Goal: Complete application form

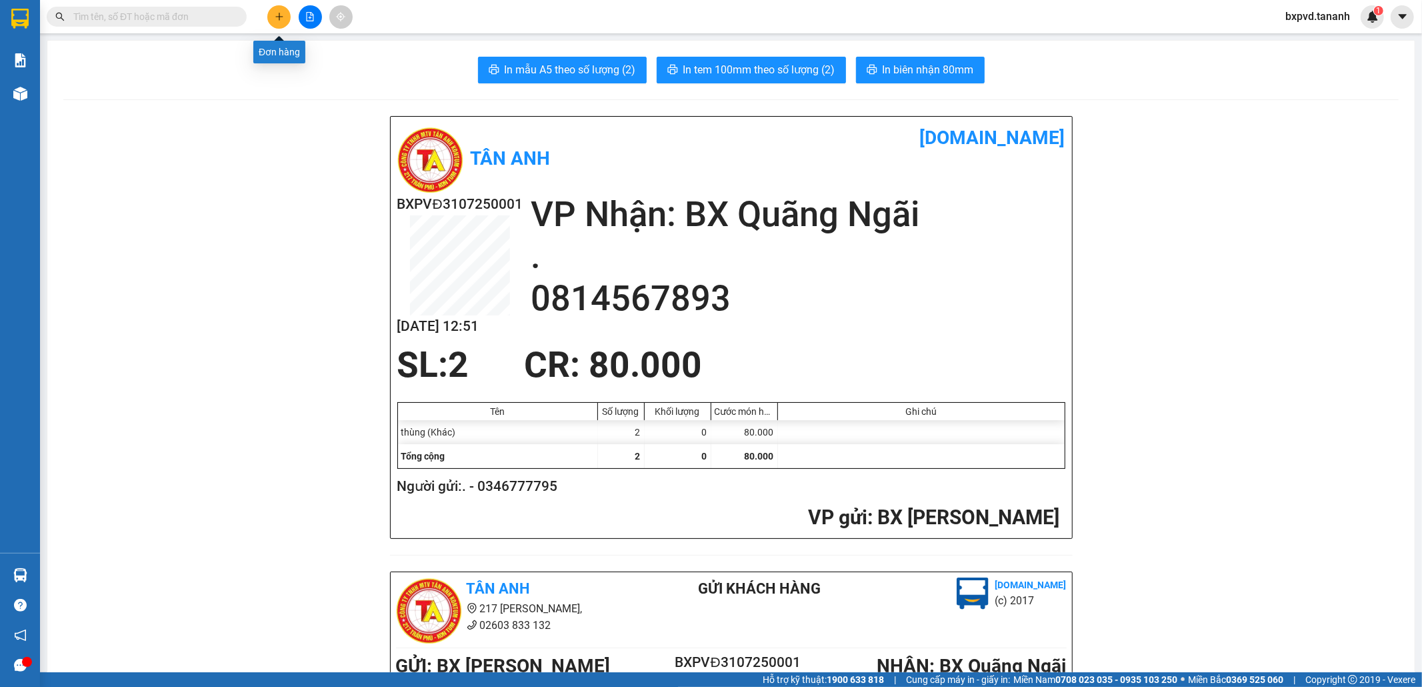
click at [277, 22] on button at bounding box center [278, 16] width 23 height 23
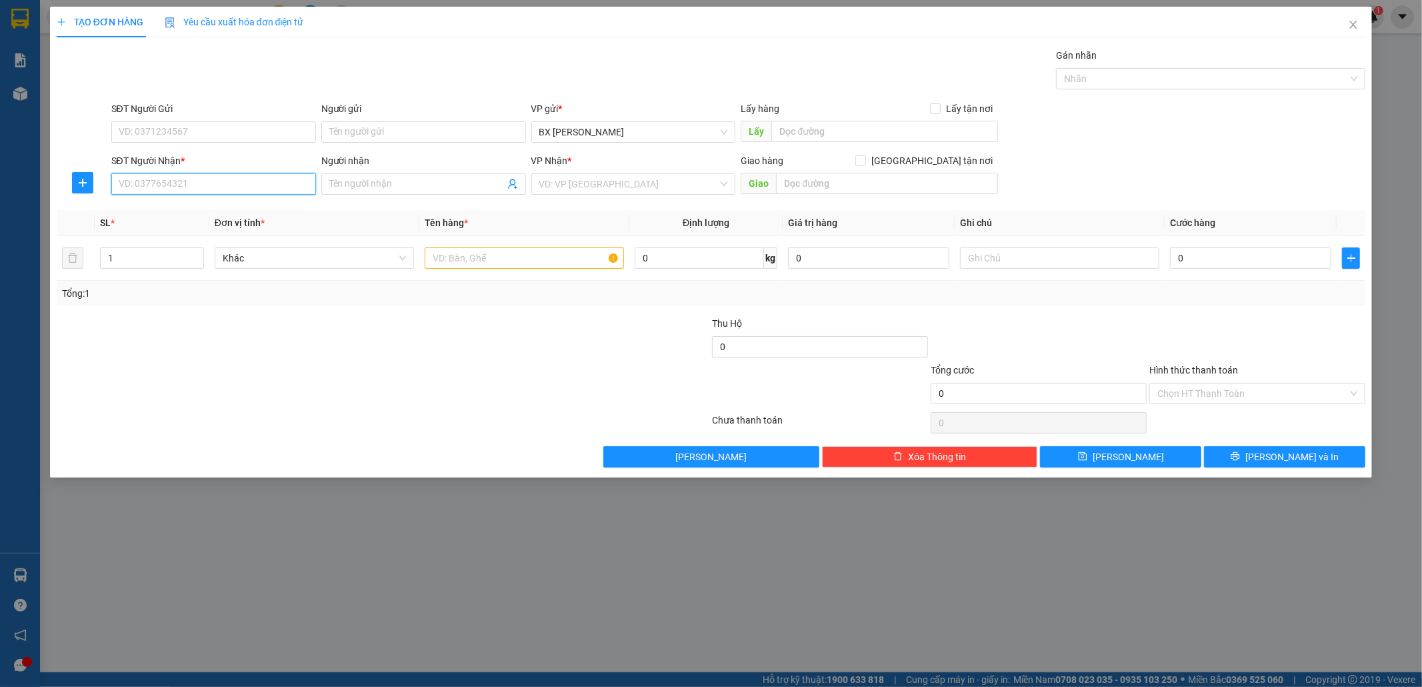
click at [271, 183] on input "SĐT Người Nhận *" at bounding box center [213, 183] width 205 height 21
type input "0339073569"
click at [449, 183] on input "Người nhận" at bounding box center [416, 184] width 175 height 15
type input "U"
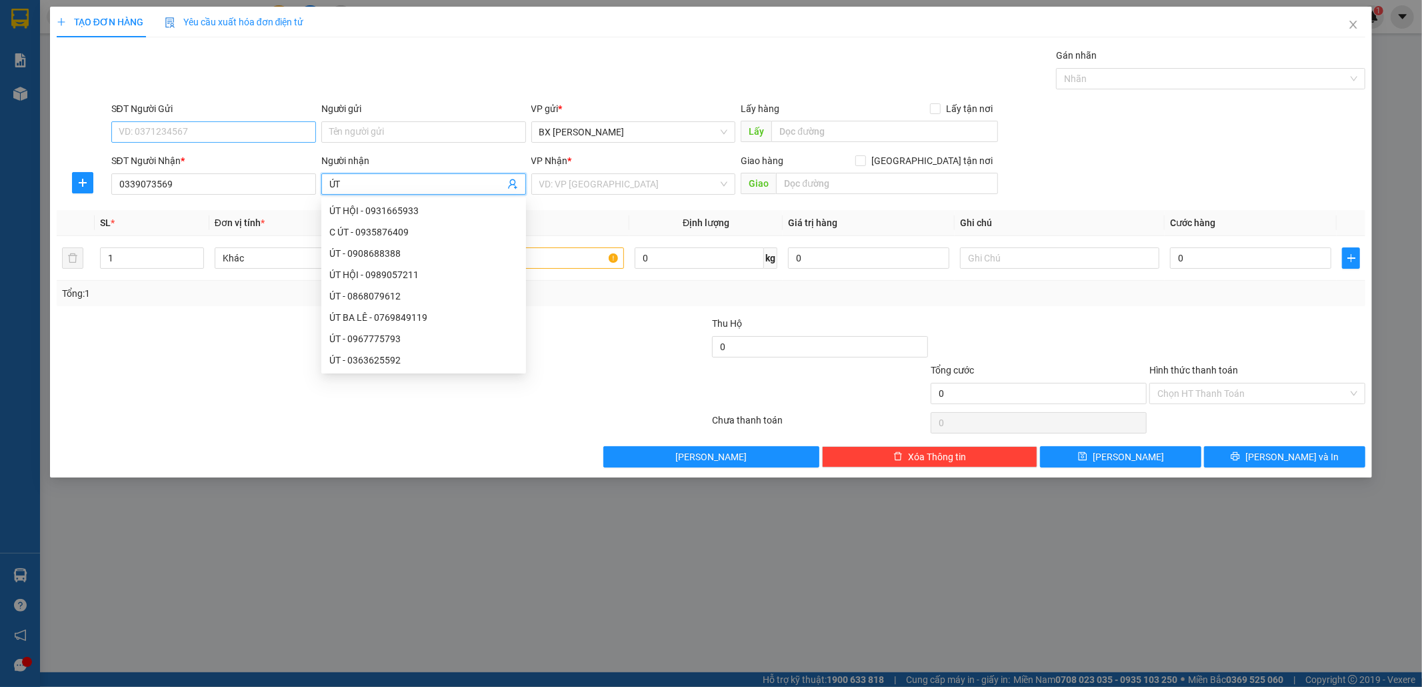
type input "ÚT"
click at [220, 133] on input "SĐT Người Gửi" at bounding box center [213, 131] width 205 height 21
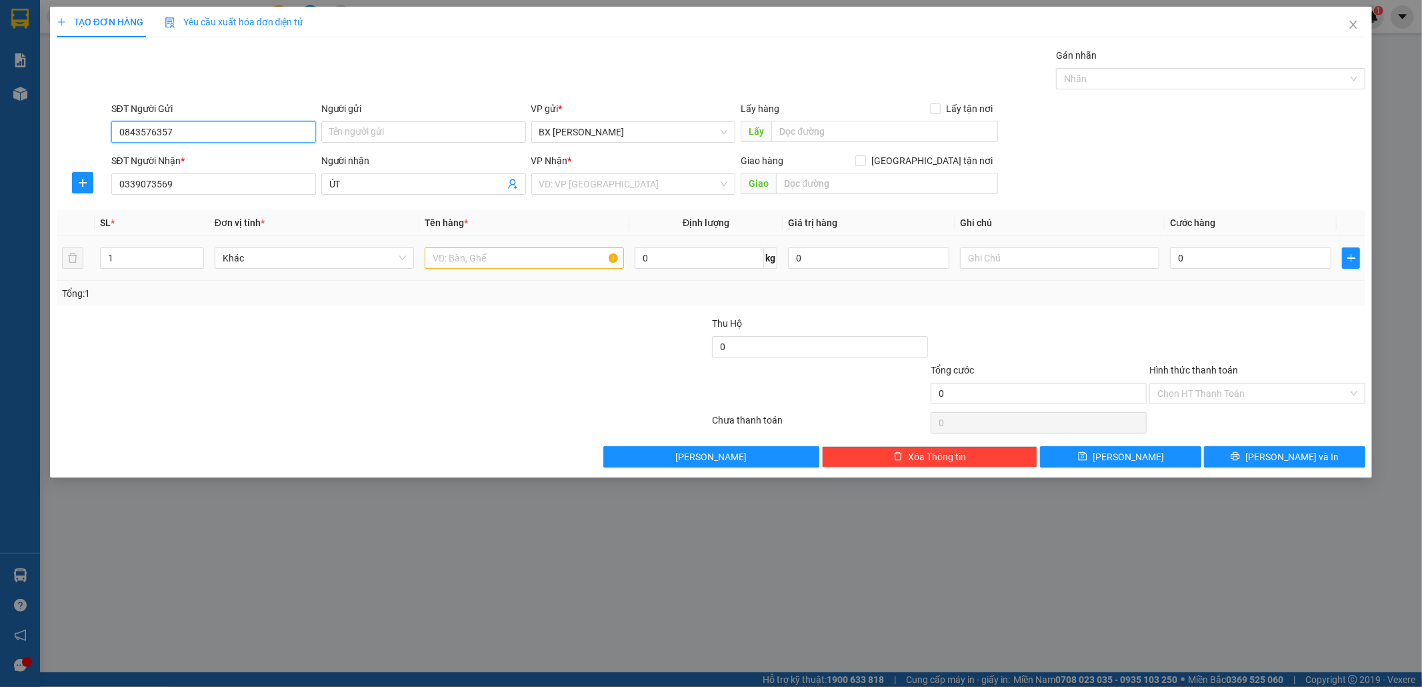
type input "0843576357"
click at [554, 259] on input "text" at bounding box center [524, 257] width 199 height 21
click at [589, 185] on input "search" at bounding box center [628, 184] width 179 height 20
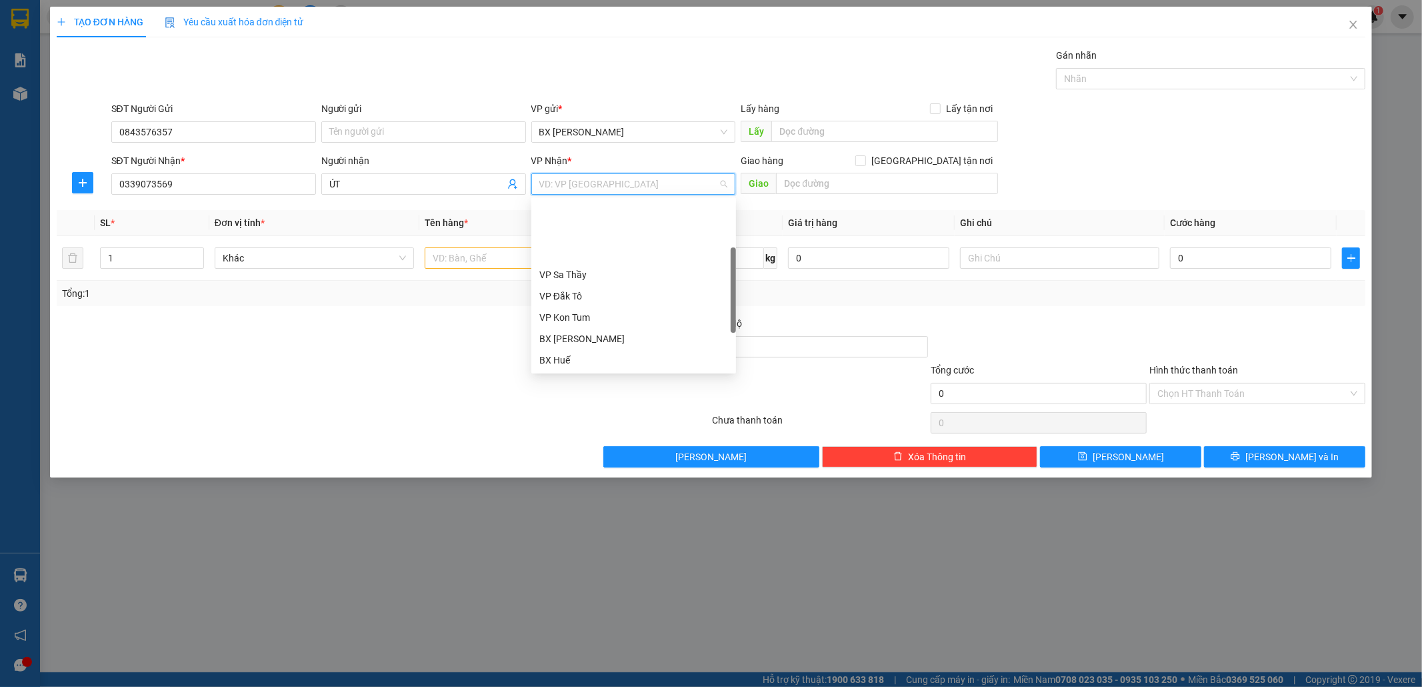
scroll to position [138, 0]
click at [631, 289] on div "VP [PERSON_NAME]" at bounding box center [633, 286] width 189 height 15
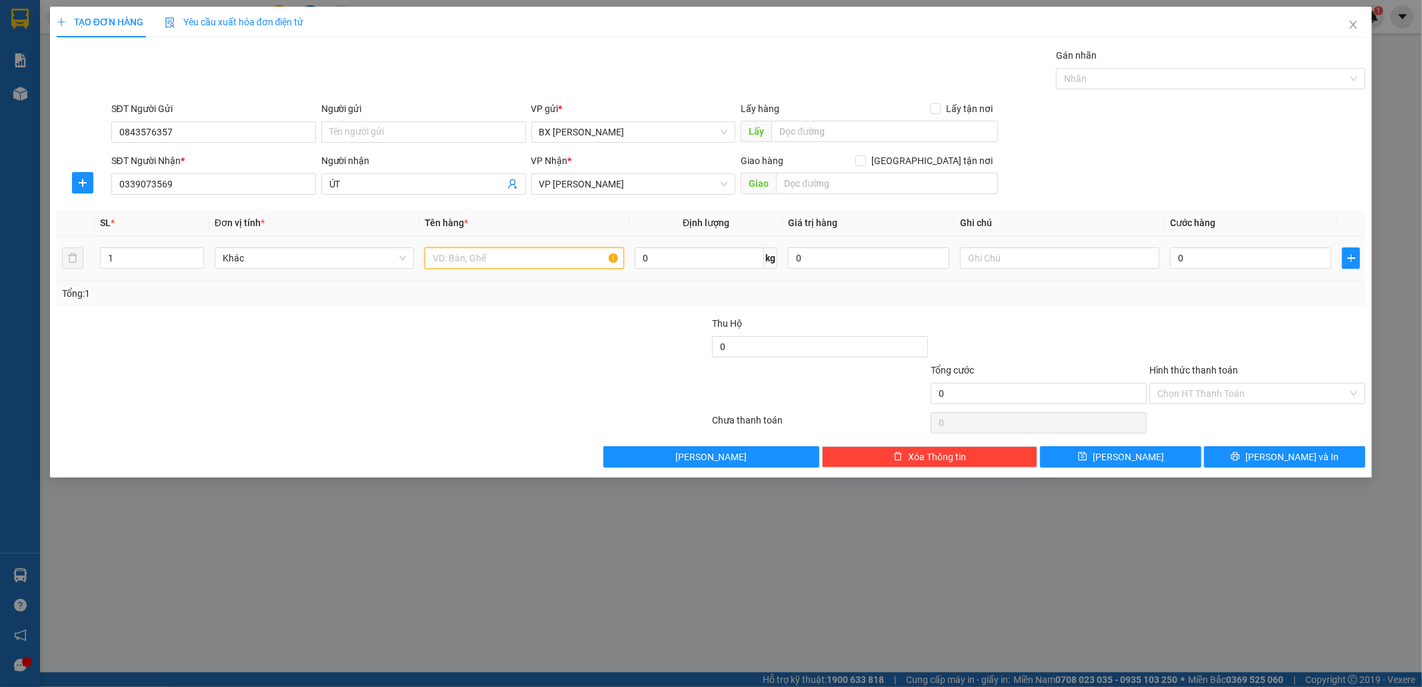
click at [461, 258] on input "text" at bounding box center [524, 257] width 199 height 21
type input "1K"
type input "6"
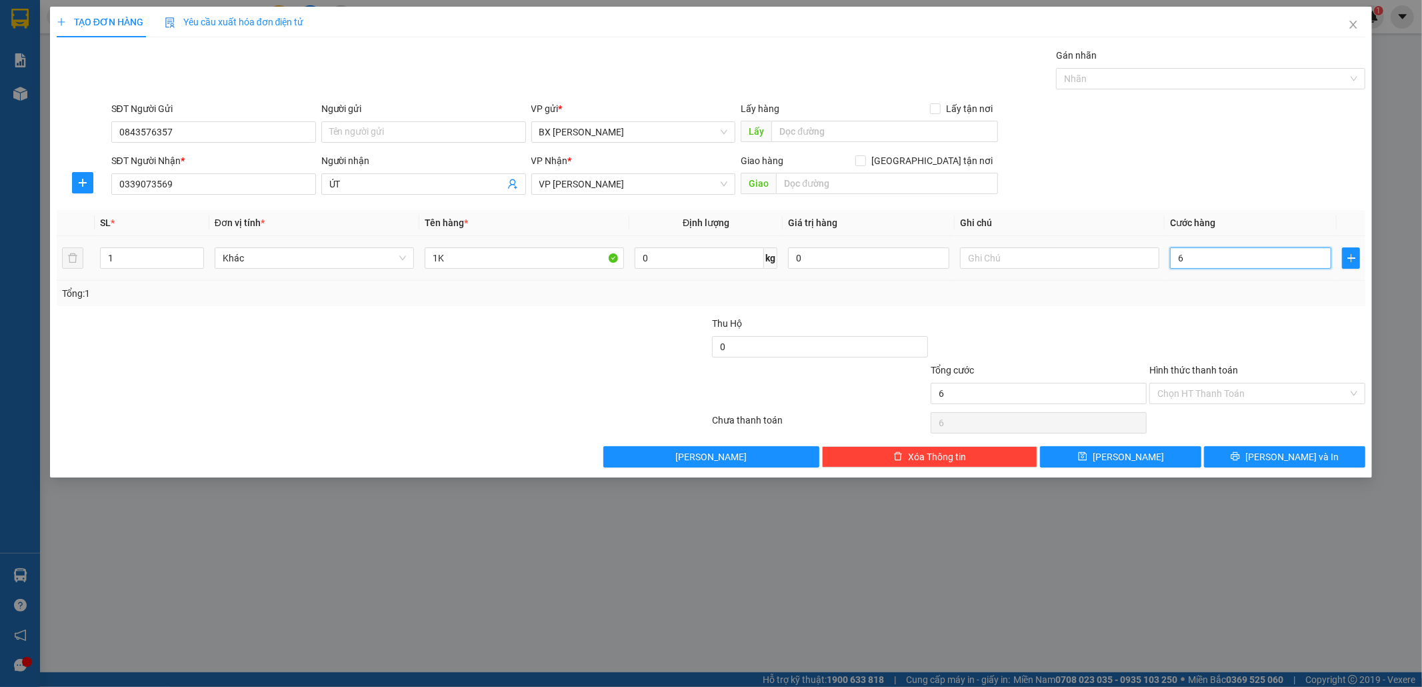
type input "60"
type input "60.000"
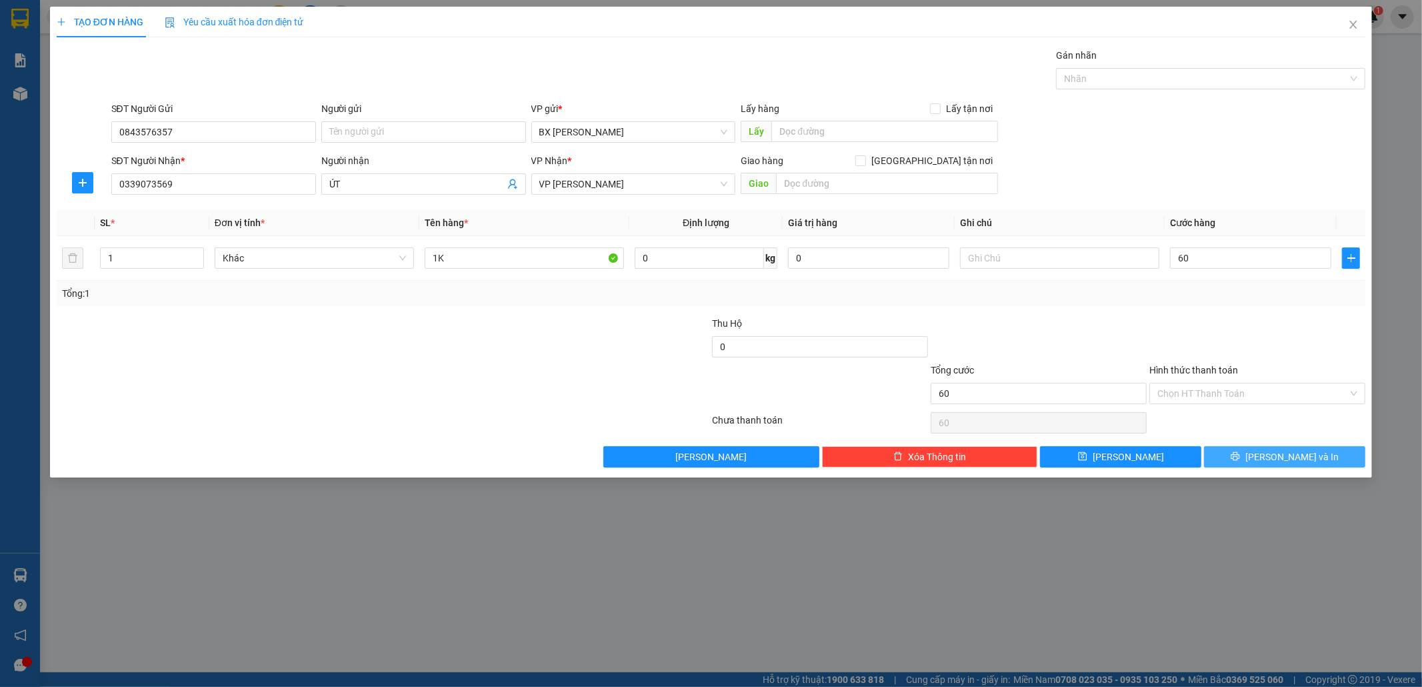
type input "60.000"
drag, startPoint x: 1283, startPoint y: 456, endPoint x: 1287, endPoint y: 449, distance: 7.8
click at [1285, 453] on span "[PERSON_NAME] và In" at bounding box center [1291, 456] width 93 height 15
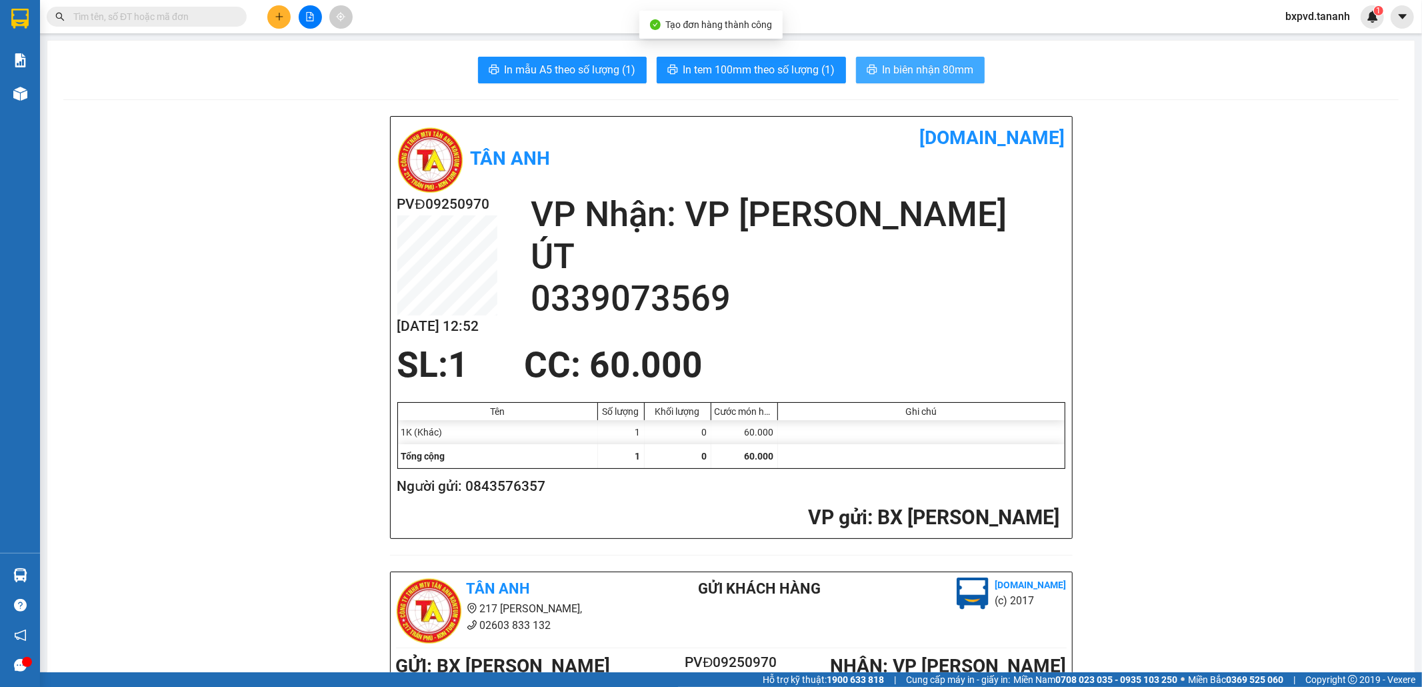
click at [869, 67] on icon "printer" at bounding box center [872, 69] width 11 height 11
click at [805, 67] on span "In tem 100mm theo số lượng (1)" at bounding box center [759, 69] width 152 height 17
